Goal: Task Accomplishment & Management: Complete application form

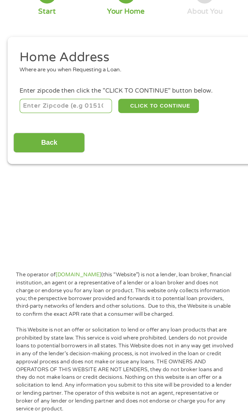
scroll to position [3, 0]
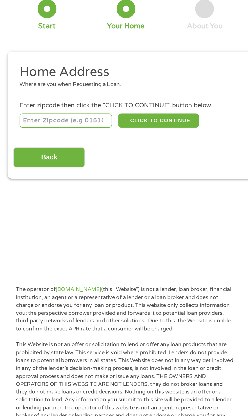
click at [26, 109] on input "number" at bounding box center [40, 109] width 56 height 9
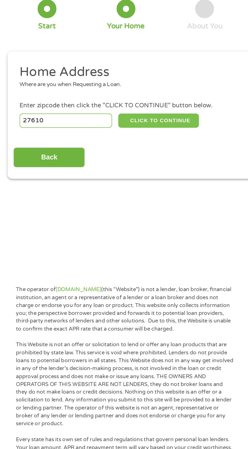
type input "27610"
click at [84, 110] on button "CLICK TO CONTINUE" at bounding box center [96, 109] width 49 height 9
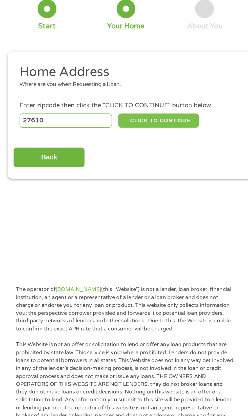
type input "27610"
type input "[GEOGRAPHIC_DATA]"
select select "[US_STATE]"
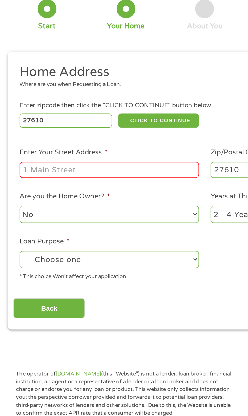
click at [25, 105] on input "27610" at bounding box center [40, 109] width 56 height 9
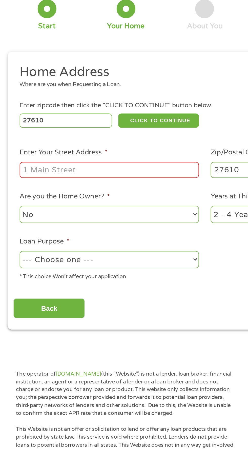
click at [35, 109] on input "27610" at bounding box center [40, 109] width 56 height 9
type input "27513"
click at [22, 138] on input "Enter Your Street Address *" at bounding box center [66, 140] width 109 height 10
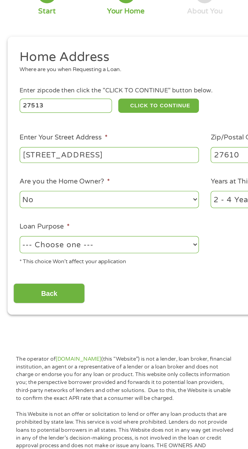
type input "[STREET_ADDRESS]"
click at [22, 192] on select "--- Choose one --- Pay Bills Debt Consolidation Home Improvement Major Purchase…" at bounding box center [66, 193] width 109 height 10
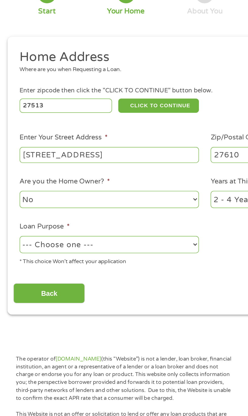
select select "shorttermcash"
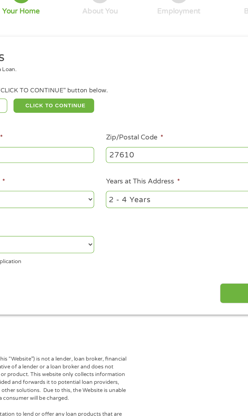
click at [183, 141] on input "27610" at bounding box center [182, 140] width 109 height 10
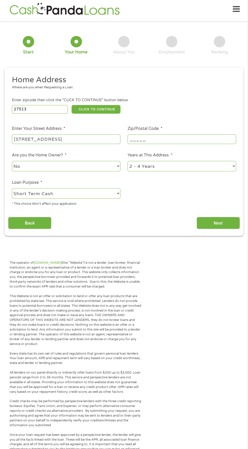
type input "_____"
click at [22, 109] on input "27513" at bounding box center [40, 109] width 56 height 9
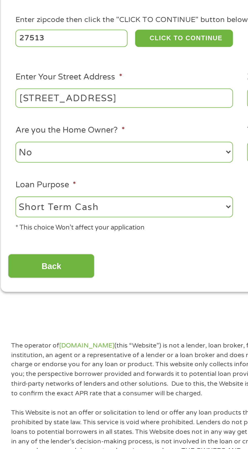
click at [75, 140] on input "[STREET_ADDRESS]" at bounding box center [66, 140] width 109 height 10
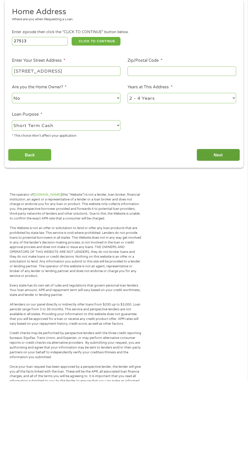
type input "[STREET_ADDRESS]"
click at [222, 224] on input "Next" at bounding box center [218, 223] width 43 height 12
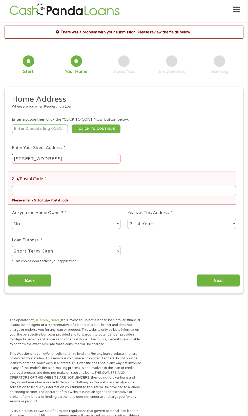
scroll to position [0, 0]
click at [178, 190] on input "Zip/Postal Code *" at bounding box center [124, 191] width 224 height 10
type input "_____"
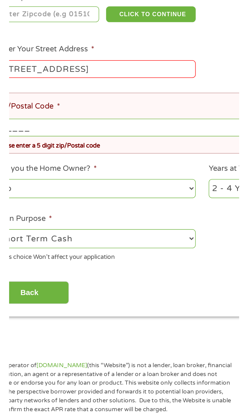
scroll to position [2, 0]
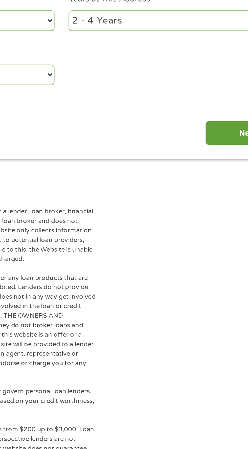
click at [203, 279] on input "Next" at bounding box center [218, 281] width 43 height 12
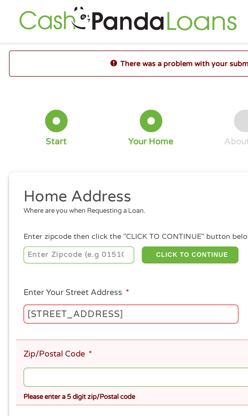
click at [95, 160] on input "[STREET_ADDRESS]" at bounding box center [66, 159] width 109 height 10
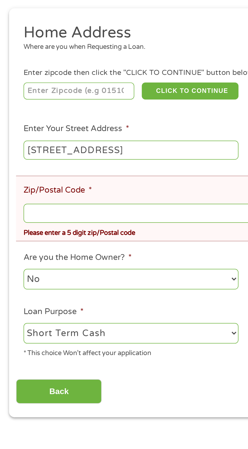
type input "[STREET_ADDRESS]"
click at [23, 190] on input "Zip/Postal Code *" at bounding box center [124, 191] width 224 height 10
type input "_____"
click at [21, 131] on input "number" at bounding box center [40, 129] width 56 height 9
type input "27513"
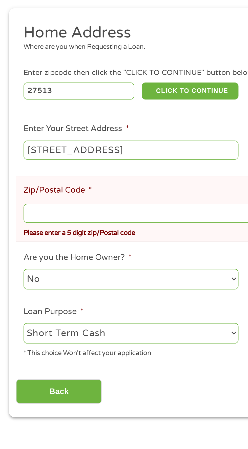
click at [27, 191] on input "Zip/Postal Code *" at bounding box center [124, 191] width 224 height 10
type input "_____"
click at [24, 192] on input "_____" at bounding box center [124, 191] width 224 height 10
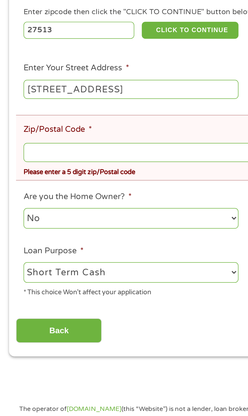
click at [67, 226] on select "No Yes" at bounding box center [66, 224] width 109 height 10
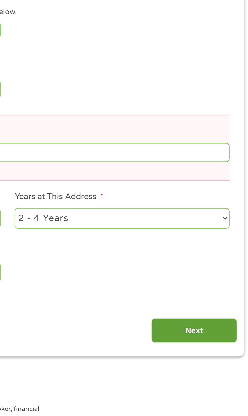
click at [215, 280] on input "Next" at bounding box center [218, 281] width 43 height 12
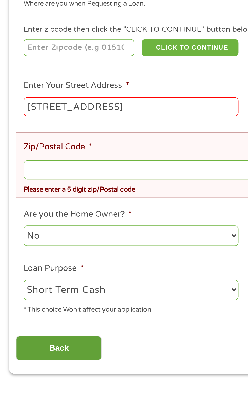
click at [27, 283] on input "Back" at bounding box center [29, 281] width 43 height 12
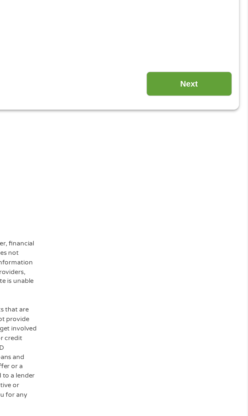
click at [221, 131] on input "Next" at bounding box center [218, 131] width 43 height 12
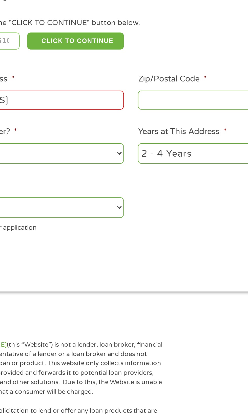
click at [152, 140] on input "Zip/Postal Code *" at bounding box center [182, 140] width 109 height 10
type input "_____"
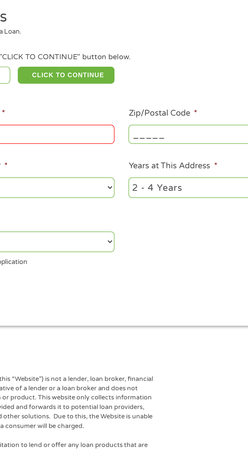
click at [108, 139] on input "[STREET_ADDRESS]" at bounding box center [66, 140] width 109 height 10
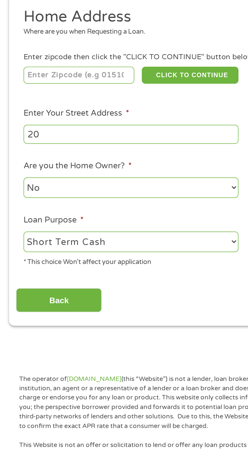
type input "2"
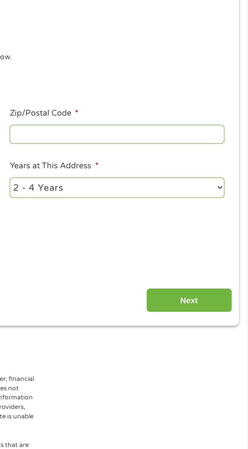
type input "[STREET_ADDRESS]"
click at [145, 142] on input "Zip/Postal Code *" at bounding box center [182, 140] width 109 height 10
type input "_____"
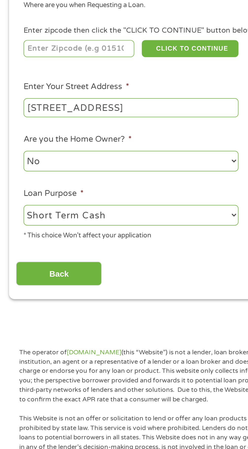
click at [32, 109] on input "number" at bounding box center [40, 110] width 56 height 9
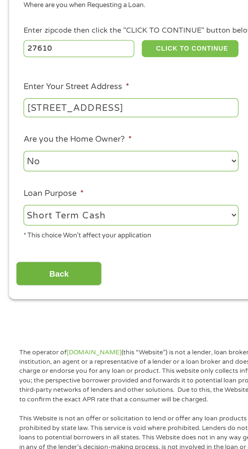
type input "27610"
click at [90, 106] on button "CLICK TO CONTINUE" at bounding box center [96, 110] width 49 height 9
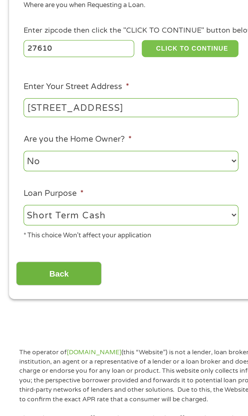
type input "27610"
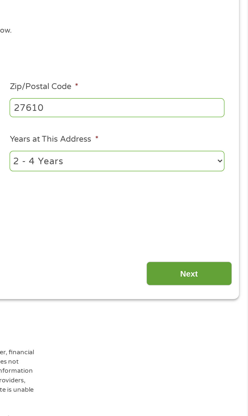
click at [216, 223] on input "Next" at bounding box center [218, 224] width 43 height 12
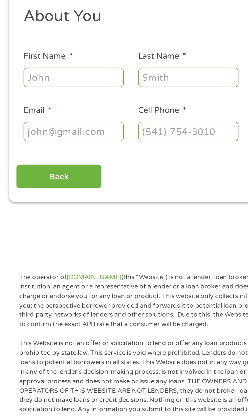
click at [21, 111] on input "First Name *" at bounding box center [37, 111] width 51 height 10
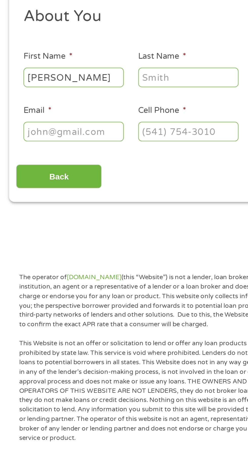
type input "[PERSON_NAME]"
click at [79, 110] on input "Last Name *" at bounding box center [95, 111] width 51 height 10
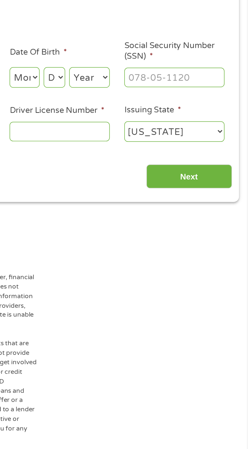
type input "[PERSON_NAME]"
click at [130, 111] on select "Month 1 2 3 4 5 6 7 8 9 10 11 12" at bounding box center [135, 111] width 15 height 10
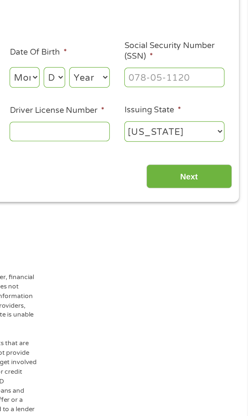
select select "7"
click at [146, 109] on select "Day 1 2 3 4 5 6 7 8 9 10 11 12 13 14 15 16 17 18 19 20 21 22 23 24 25 26 27 28 …" at bounding box center [150, 111] width 11 height 10
select select "7"
click at [171, 111] on select "Year [DATE] 2006 2005 2004 2003 2002 2001 2000 1999 1998 1997 1996 1995 1994 19…" at bounding box center [168, 111] width 21 height 10
select select "1989"
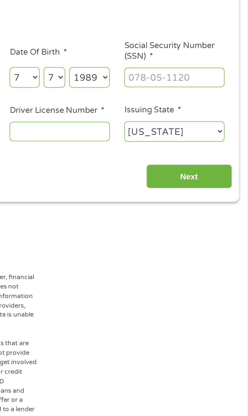
click at [196, 110] on input "Social Security Number (SSN) *" at bounding box center [211, 111] width 51 height 10
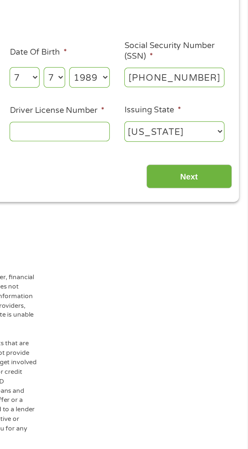
type input "245-63-6115"
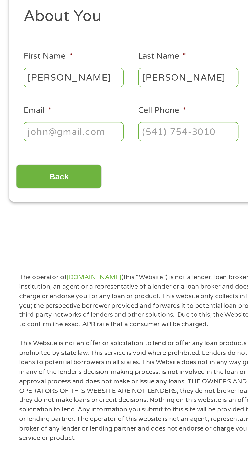
click at [23, 139] on input "Email *" at bounding box center [37, 139] width 51 height 10
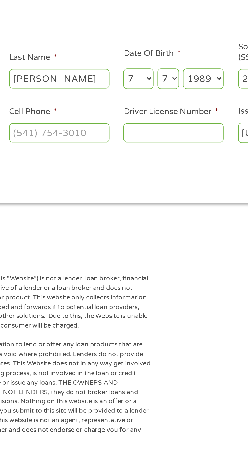
type input "[EMAIL_ADDRESS][DOMAIN_NAME]"
click at [100, 139] on input "Cell Phone *" at bounding box center [95, 139] width 51 height 10
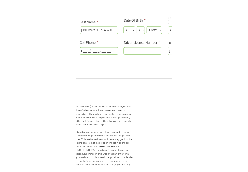
scroll to position [0, 0]
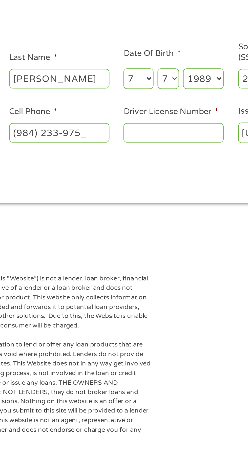
type input "[PHONE_NUMBER]"
click at [151, 141] on input "Driver License Number *" at bounding box center [153, 139] width 51 height 10
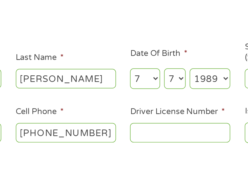
click at [136, 141] on input "Driver License Number *" at bounding box center [153, 139] width 51 height 10
click at [148, 138] on input "0000" at bounding box center [153, 139] width 51 height 10
click at [160, 140] on input "000039" at bounding box center [153, 139] width 51 height 10
click at [164, 139] on input "000039000" at bounding box center [153, 139] width 51 height 10
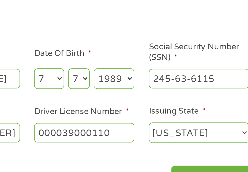
type input "000039000110"
click at [162, 165] on div "Back Next" at bounding box center [124, 159] width 232 height 16
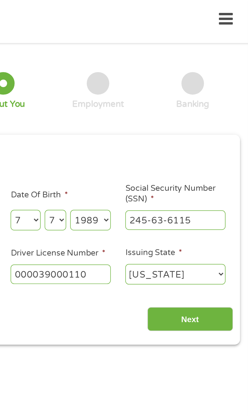
scroll to position [2, 0]
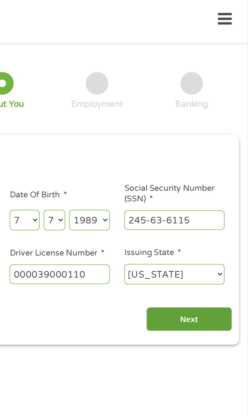
click at [219, 163] on input "Next" at bounding box center [218, 161] width 43 height 12
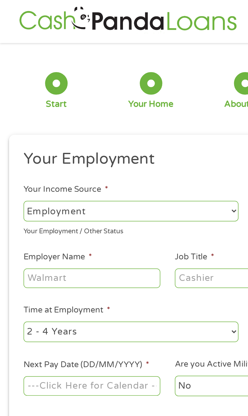
click at [21, 141] on input "Employer Name *" at bounding box center [46, 141] width 69 height 10
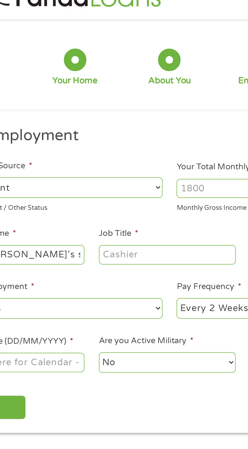
type input "Jersey [PERSON_NAME]'s subs"
click at [101, 140] on input "Job Title *" at bounding box center [122, 141] width 69 height 10
type input "Vool"
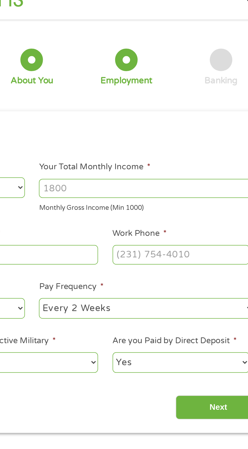
type input "Cook"
click at [137, 105] on input "Your Total Monthly Income *" at bounding box center [182, 107] width 109 height 10
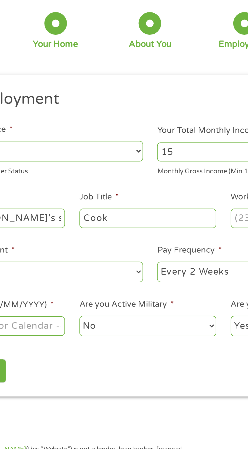
type input "1"
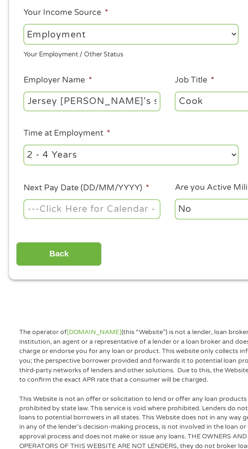
type input "2000"
click at [27, 198] on body "Home Get Loan Offer How it works FAQs Blog Cash Loans Quick Loans Online Loans …" at bounding box center [124, 384] width 248 height 772
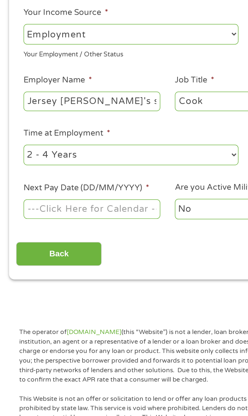
click at [69, 195] on input "Next Pay Date (DD/MM/YYYY) *" at bounding box center [46, 195] width 69 height 10
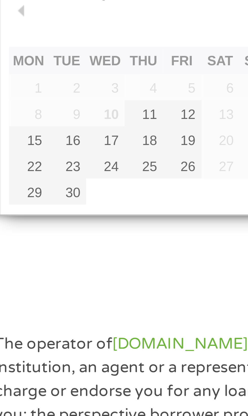
type input "[DATE]"
click at [25, 222] on input "Back" at bounding box center [29, 218] width 43 height 12
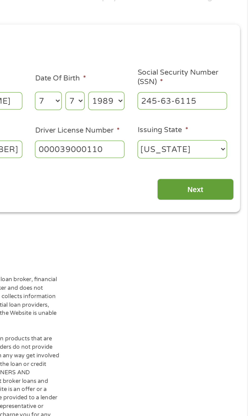
click at [215, 162] on input "Next" at bounding box center [218, 161] width 43 height 12
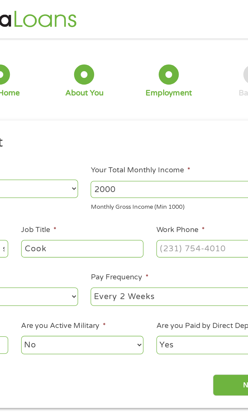
click at [189, 141] on input "Work Phone *" at bounding box center [199, 141] width 69 height 10
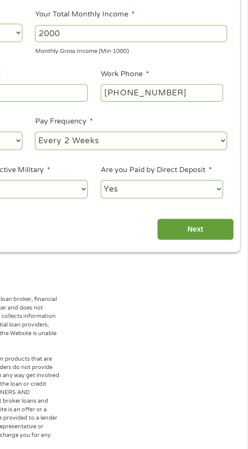
type input "[PHONE_NUMBER]"
click at [219, 219] on input "Next" at bounding box center [218, 218] width 43 height 12
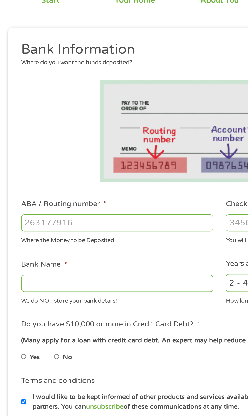
click at [24, 181] on input "ABA / Routing number *" at bounding box center [66, 179] width 109 height 10
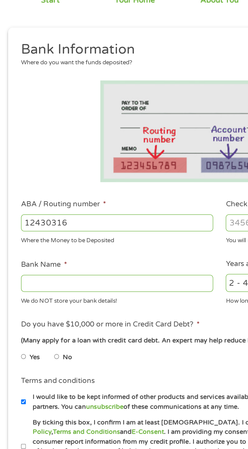
type input "124303162"
type input "GOBANK A DIVISION OF GREEN DOT BANK"
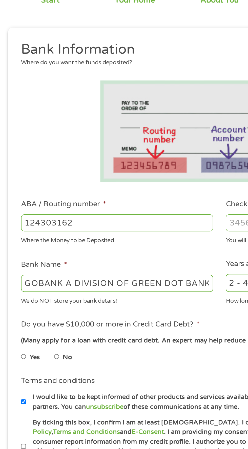
type input "124303162"
click at [132, 177] on input "Checking Account Number *" at bounding box center [182, 179] width 109 height 10
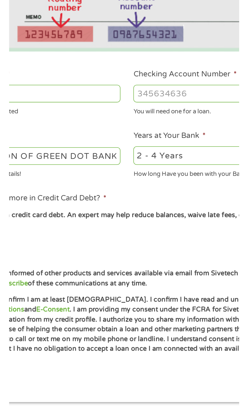
scroll to position [2, 0]
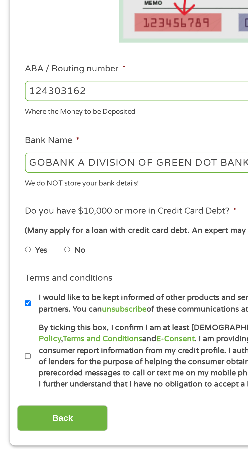
type input "15108184415538"
click at [37, 255] on label "No" at bounding box center [37, 255] width 5 height 6
click at [34, 255] on input "No" at bounding box center [32, 255] width 3 height 8
radio input "true"
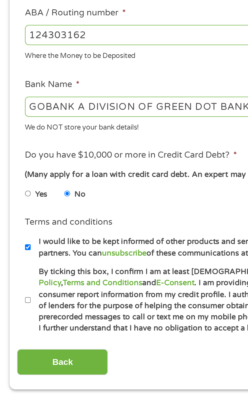
click at [14, 307] on input "By ticking this box, I confirm I am at least [DEMOGRAPHIC_DATA]. I confirm I ha…" at bounding box center [13, 305] width 3 height 8
checkbox input "true"
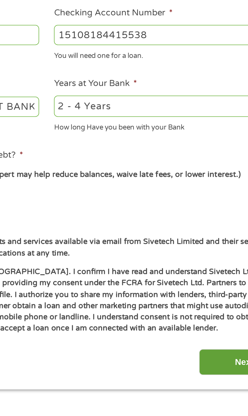
click at [209, 335] on input "Next" at bounding box center [218, 335] width 43 height 12
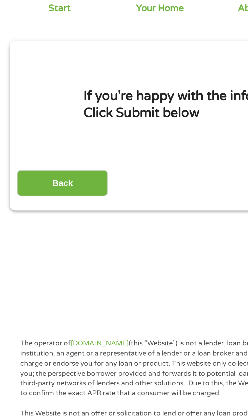
scroll to position [2, 0]
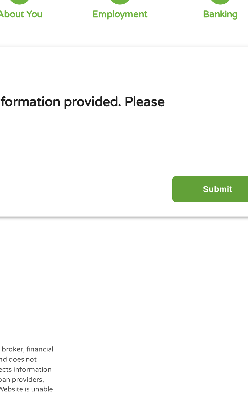
click at [215, 137] on input "Submit" at bounding box center [218, 136] width 43 height 12
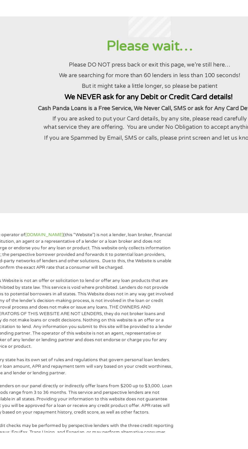
scroll to position [0, 0]
